Goal: Find specific page/section: Find specific page/section

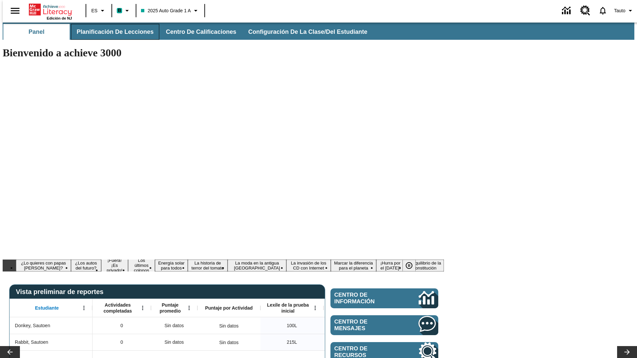
click at [111, 32] on span "Planificación de lecciones" at bounding box center [115, 32] width 77 height 8
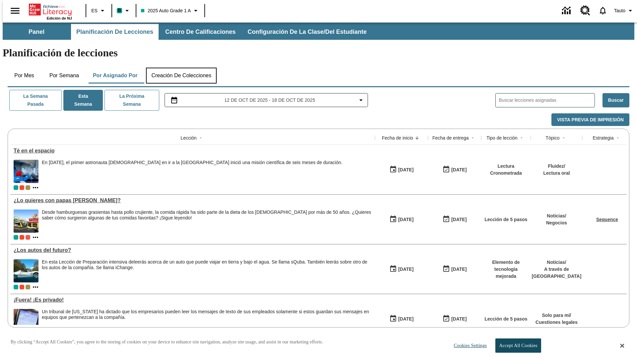
click at [181, 68] on button "Creación de colecciones" at bounding box center [181, 76] width 71 height 16
